Goal: Browse casually: Explore the website without a specific task or goal

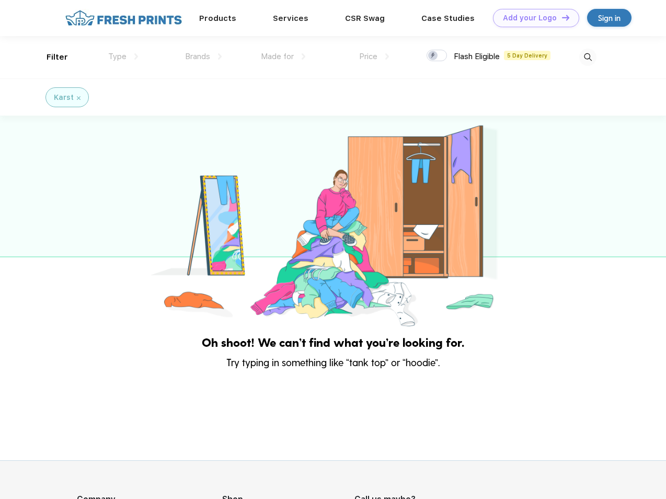
click at [532, 18] on link "Add your Logo Design Tool" at bounding box center [536, 18] width 86 height 18
click at [0, 0] on div "Design Tool" at bounding box center [0, 0] width 0 height 0
click at [561, 17] on link "Add your Logo Design Tool" at bounding box center [536, 18] width 86 height 18
click at [50, 57] on div "Filter" at bounding box center [57, 57] width 21 height 12
click at [123, 56] on span "Type" at bounding box center [117, 56] width 18 height 9
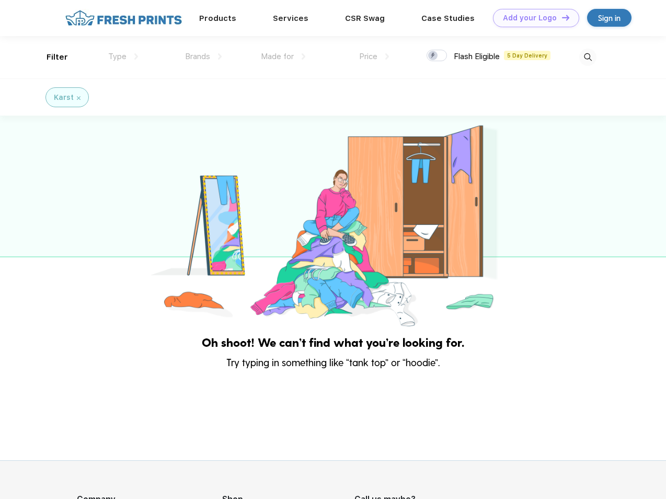
click at [203, 56] on span "Brands" at bounding box center [197, 56] width 25 height 9
click at [283, 56] on span "Made for" at bounding box center [277, 56] width 33 height 9
click at [374, 56] on span "Price" at bounding box center [368, 56] width 18 height 9
click at [437, 56] on div at bounding box center [437, 55] width 20 height 11
click at [433, 56] on input "checkbox" at bounding box center [430, 52] width 7 height 7
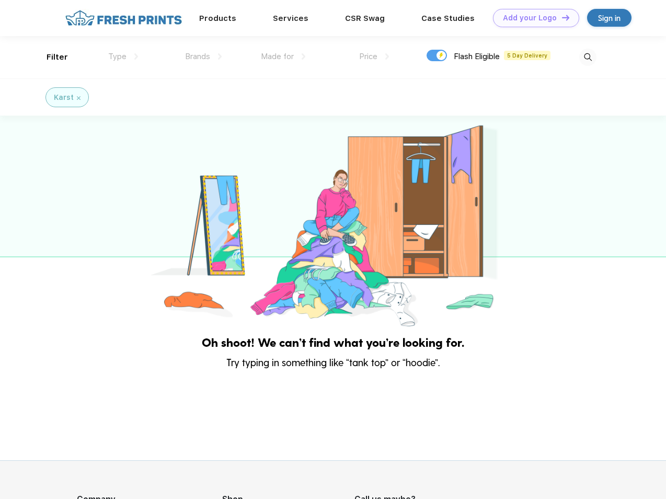
click at [588, 57] on img at bounding box center [587, 57] width 17 height 17
